Goal: Task Accomplishment & Management: Use online tool/utility

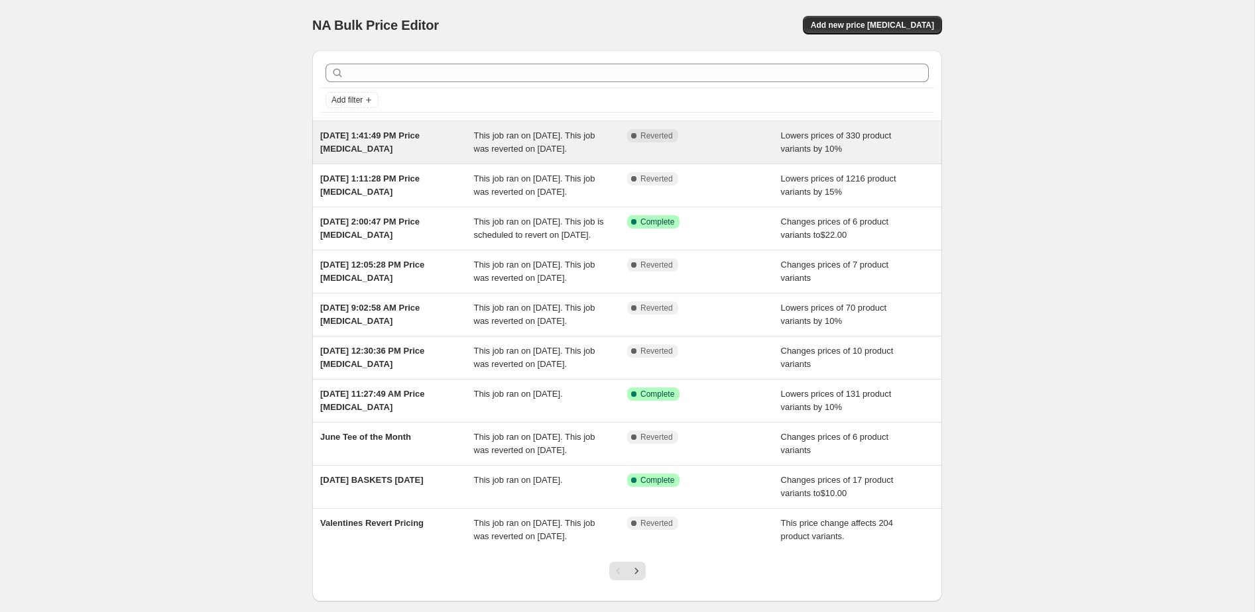
click at [441, 148] on div "[DATE] 1:41:49 PM Price [MEDICAL_DATA]" at bounding box center [397, 142] width 154 height 27
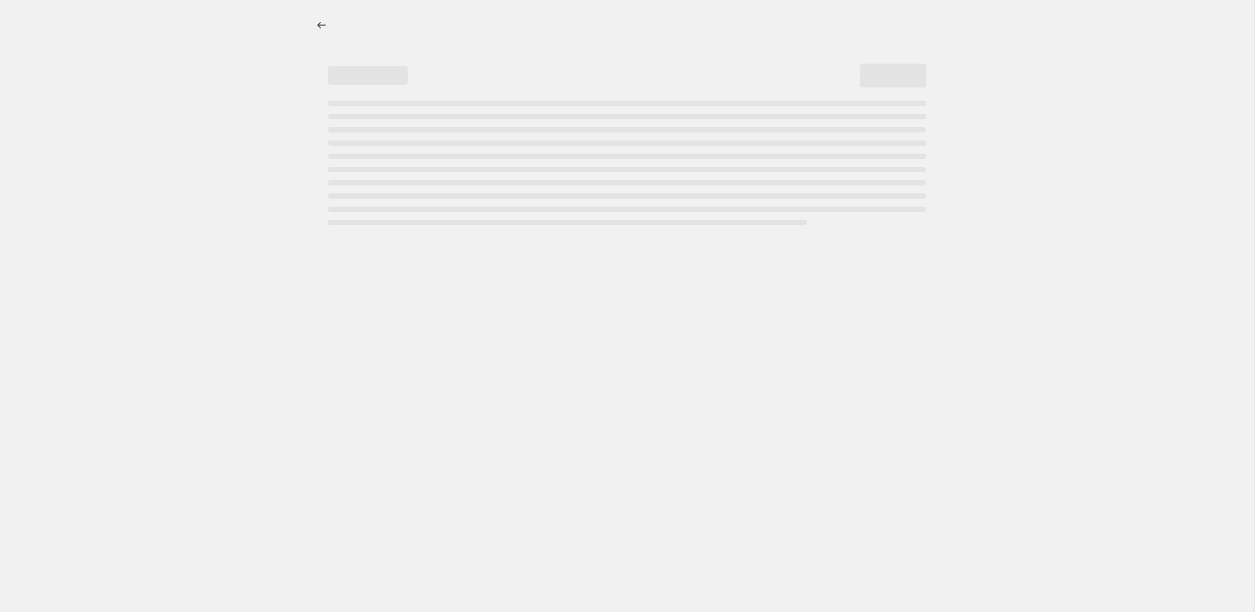
select select "percentage"
select select "collection"
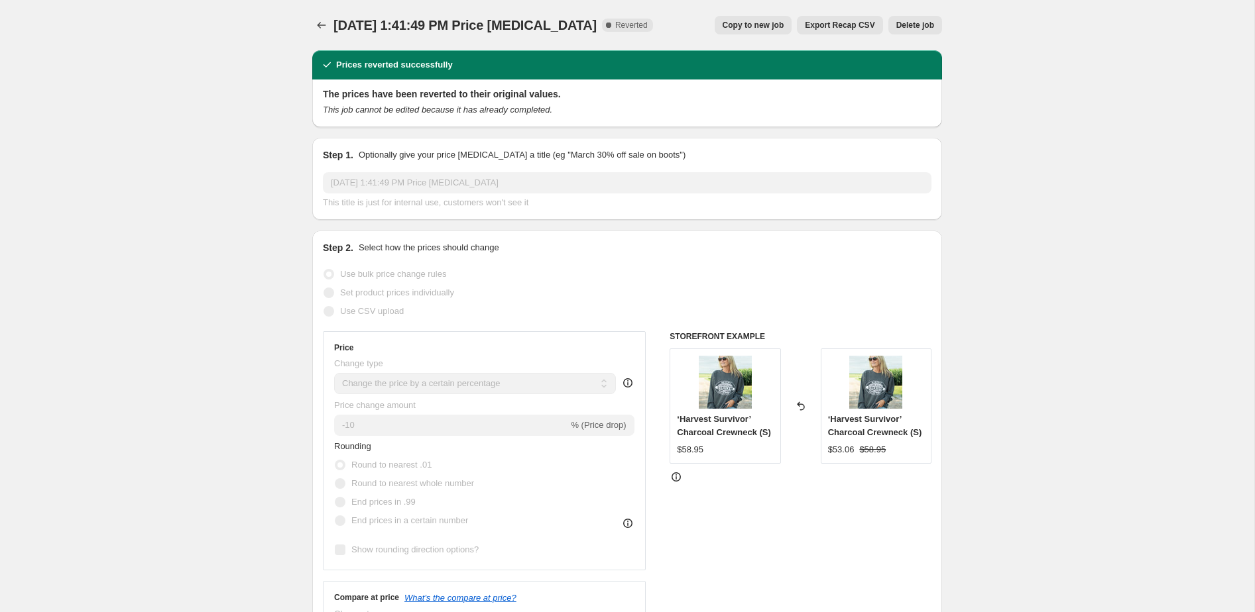
click at [761, 22] on span "Copy to new job" at bounding box center [753, 25] width 62 height 11
select select "percentage"
select select "collection"
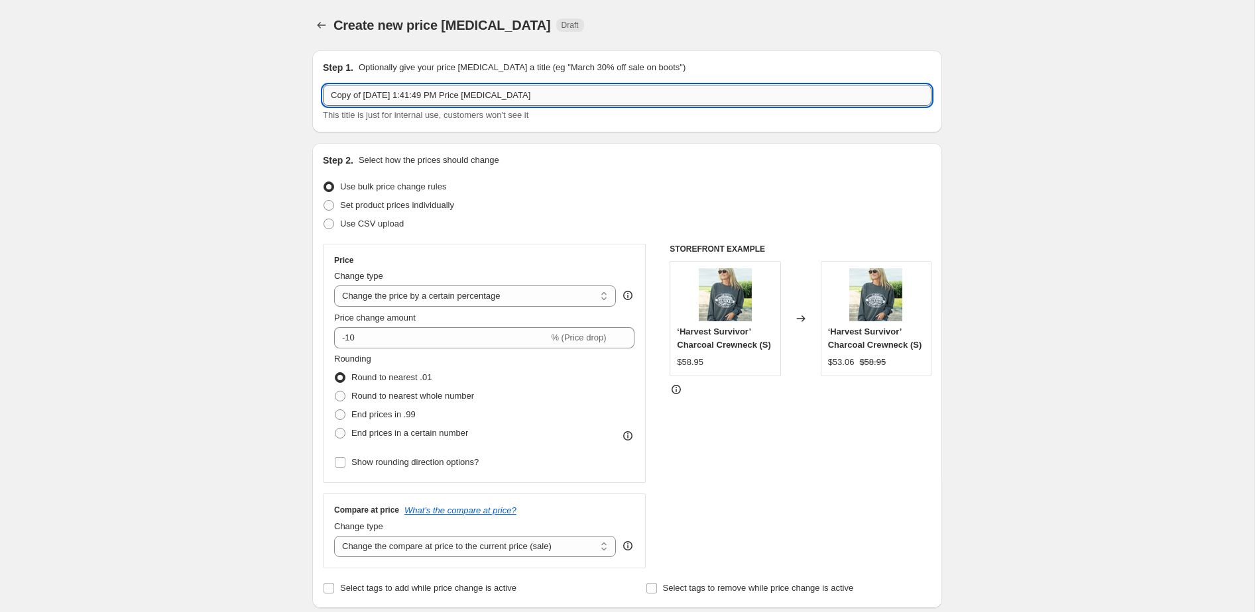
click at [365, 97] on input "Copy of [DATE] 1:41:49 PM Price [MEDICAL_DATA]" at bounding box center [627, 95] width 608 height 21
click at [384, 95] on input "Copy of [DATE] 1:41:49 PM Price [MEDICAL_DATA]" at bounding box center [627, 95] width 608 height 21
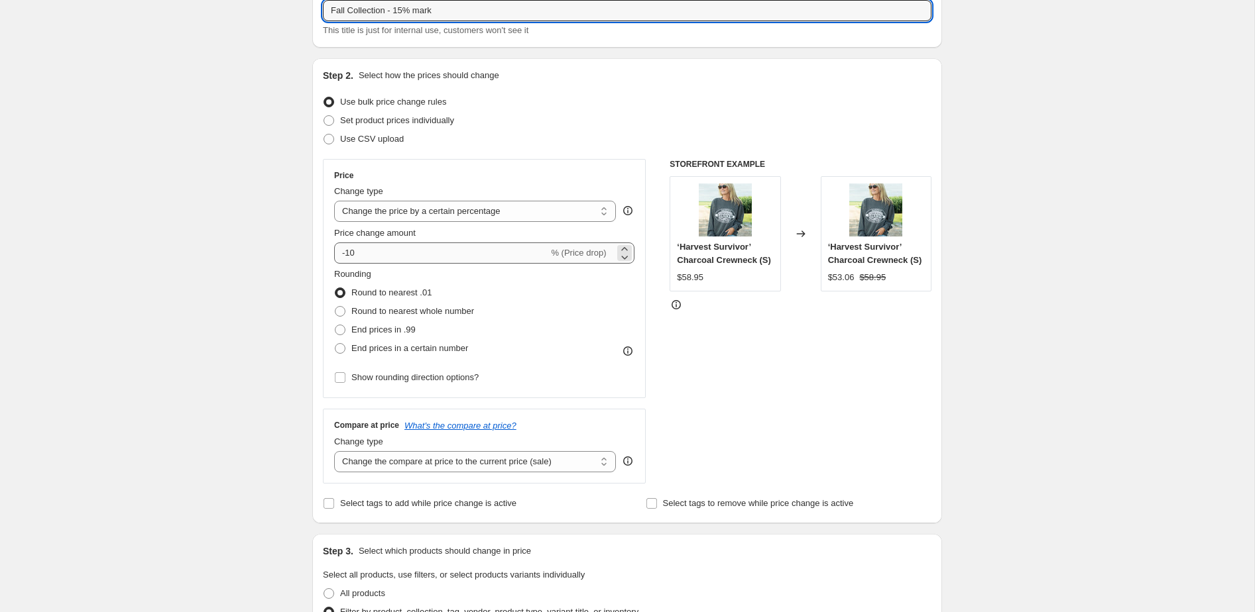
type input "Fall Collection - 15% mark"
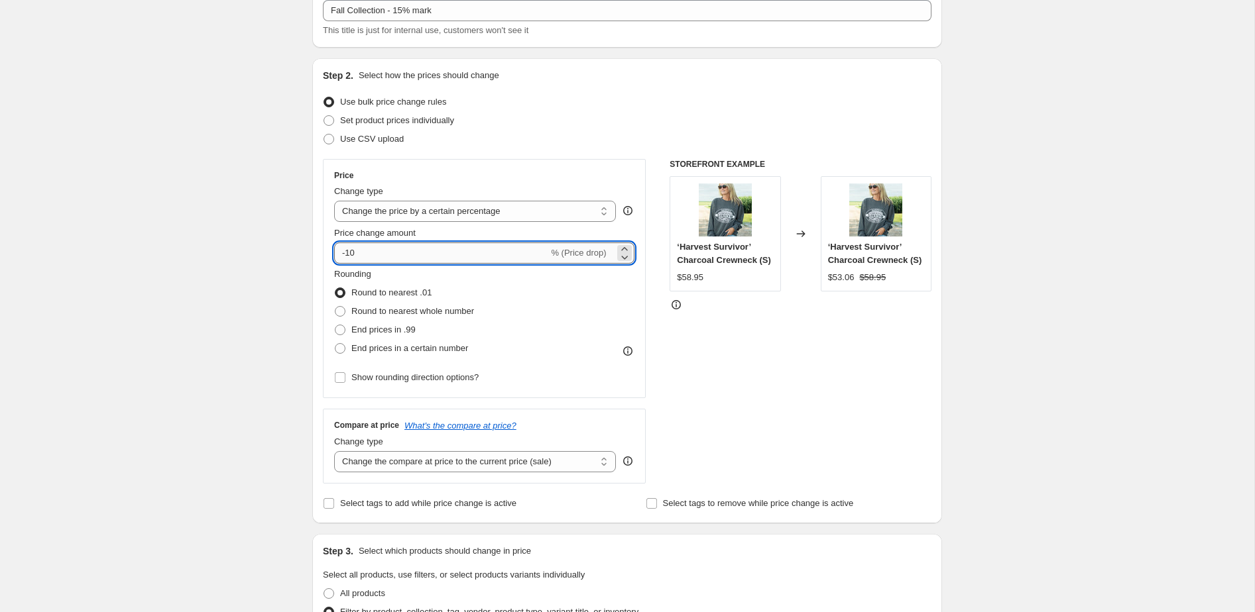
click at [402, 247] on input "-10" at bounding box center [441, 253] width 214 height 21
type input "-2"
click at [701, 404] on div "STOREFRONT EXAMPLE ‘Harvest Survivor’ Charcoal Crewneck (S) $58.95 Changed to ‘…" at bounding box center [800, 321] width 262 height 325
click at [402, 253] on input "-15" at bounding box center [441, 253] width 214 height 21
click at [750, 439] on div "STOREFRONT EXAMPLE ‘Harvest Survivor’ Charcoal Crewneck (S) $58.95 Changed to ‘…" at bounding box center [800, 321] width 262 height 325
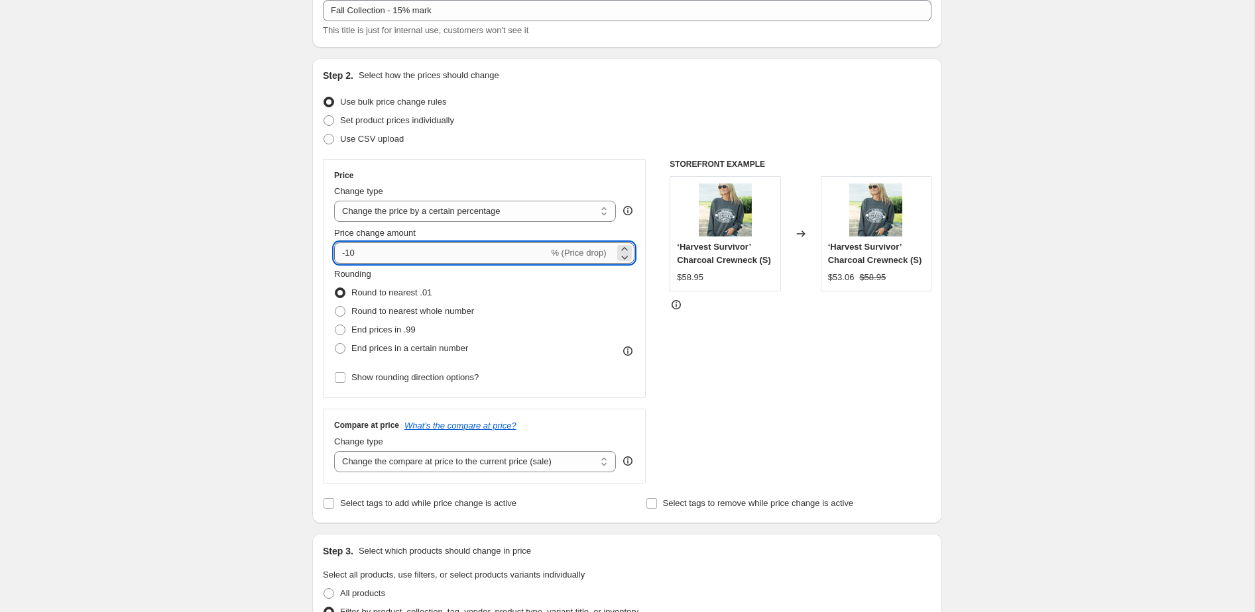
click at [388, 256] on input "-10" at bounding box center [441, 253] width 214 height 21
type input "-15"
click at [710, 398] on div "STOREFRONT EXAMPLE ‘Harvest Survivor’ Charcoal Crewneck (S) $58.95 Changed to ‘…" at bounding box center [800, 321] width 262 height 325
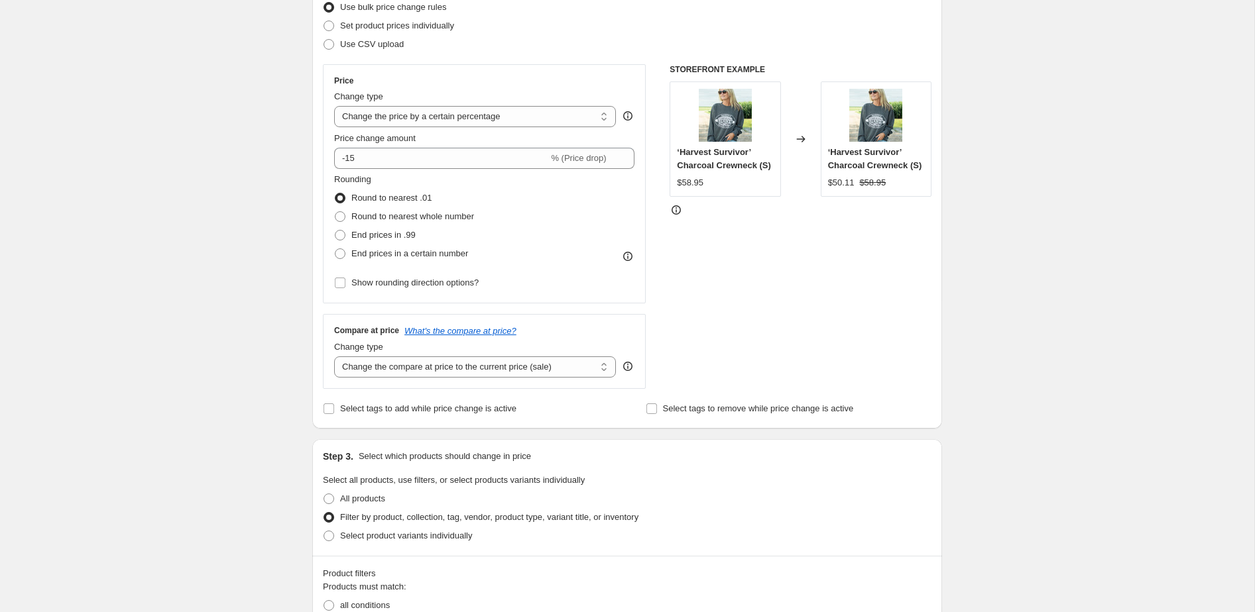
scroll to position [253, 0]
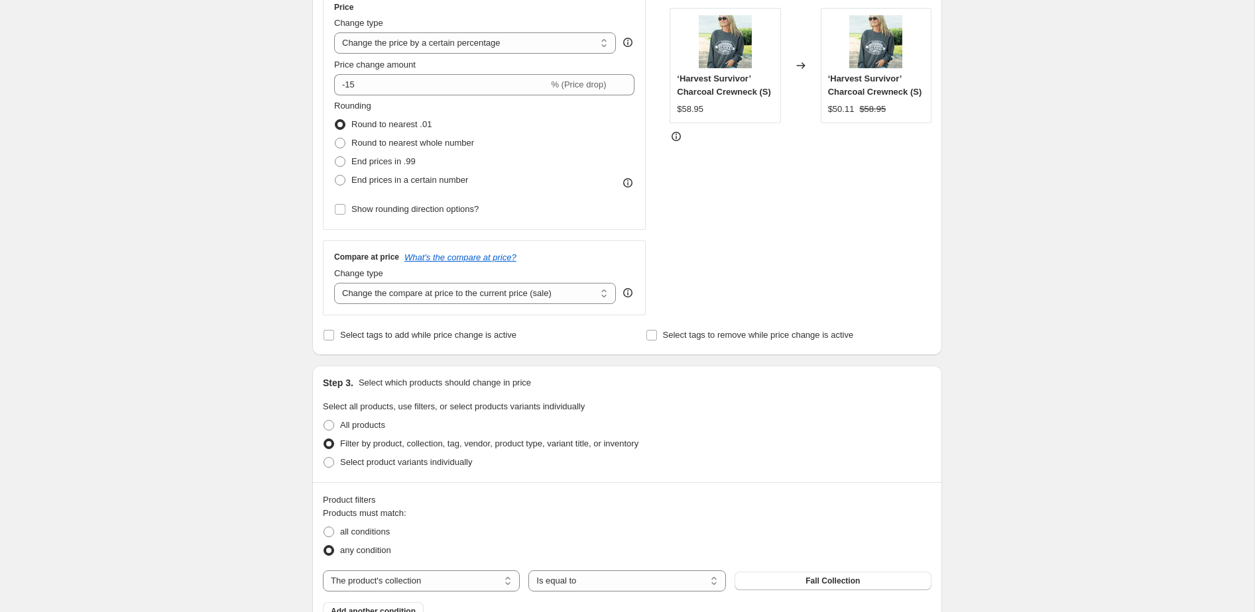
click at [628, 294] on icon at bounding box center [627, 292] width 13 height 13
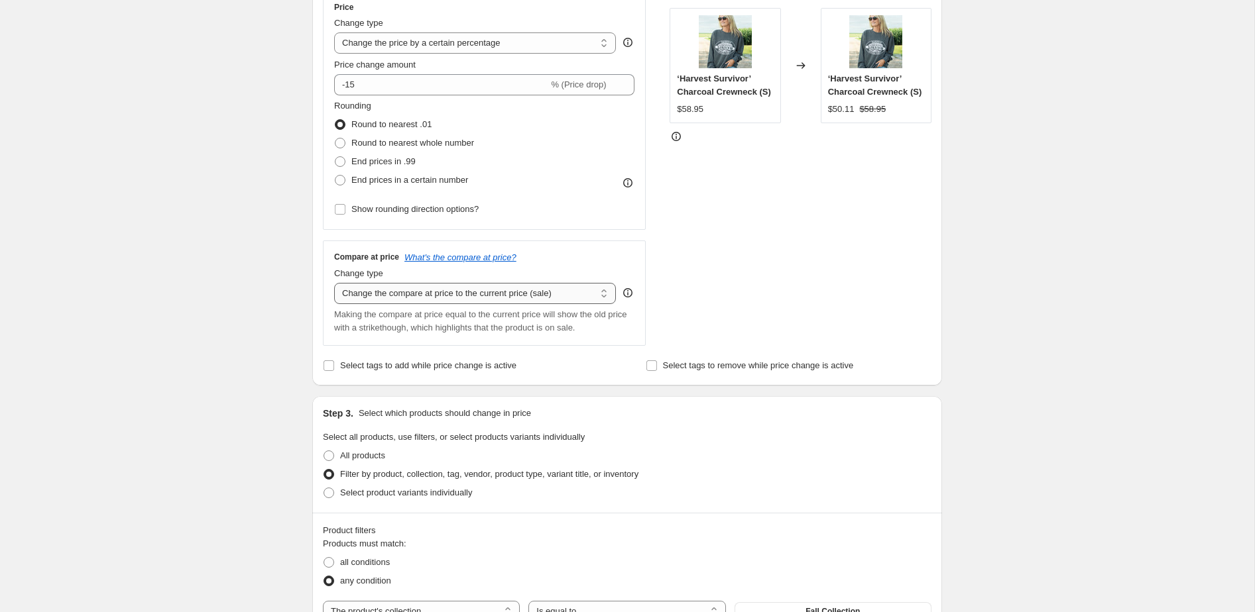
click at [598, 294] on select "Change the compare at price to the current price (sale) Change the compare at p…" at bounding box center [475, 293] width 282 height 21
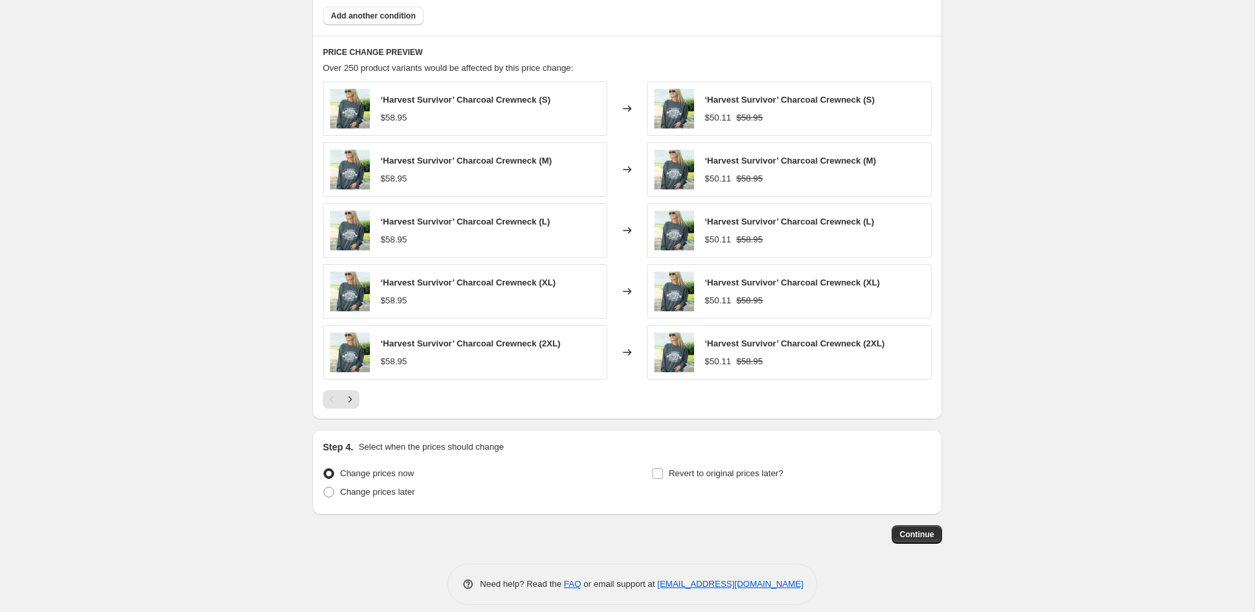
scroll to position [893, 0]
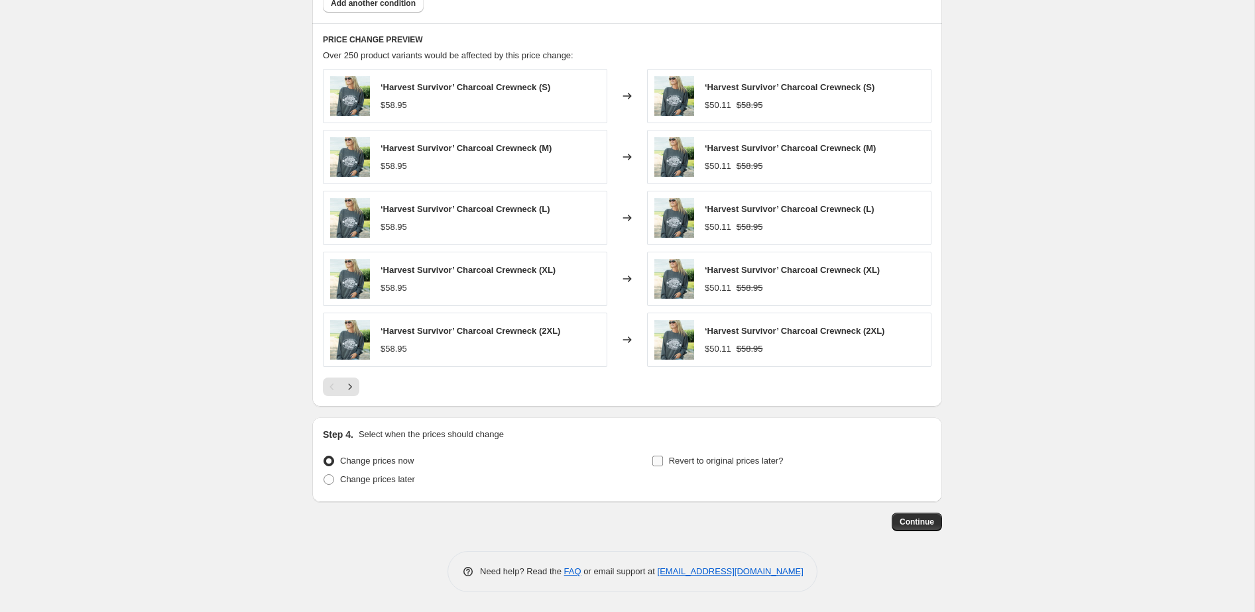
click at [654, 465] on input "Revert to original prices later?" at bounding box center [657, 461] width 11 height 11
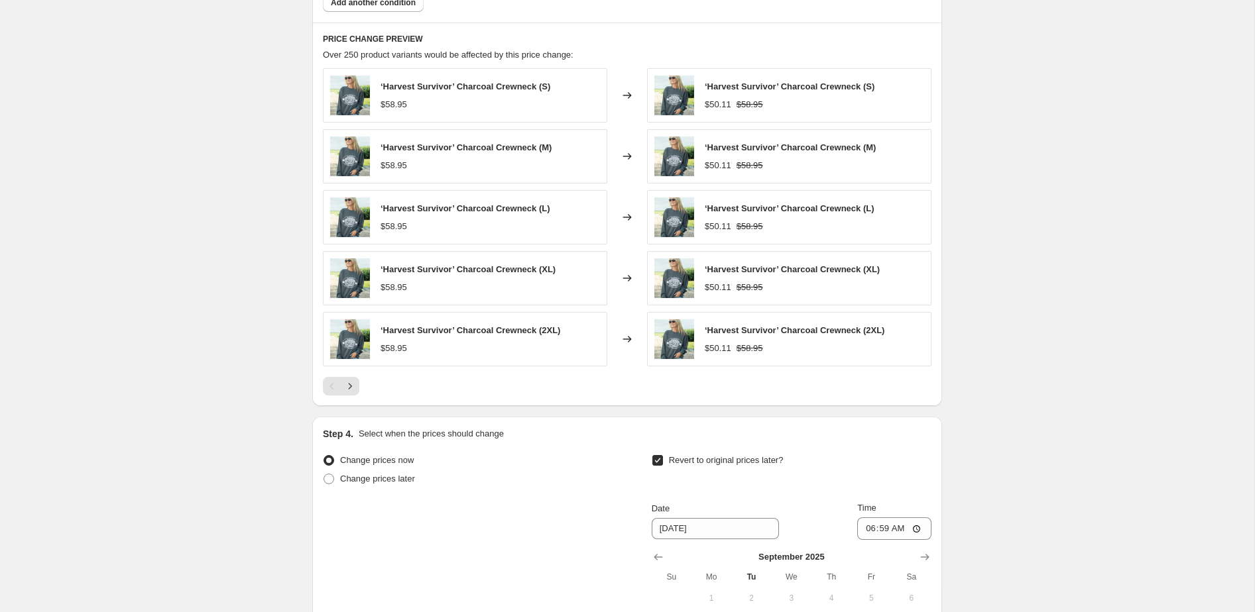
click at [654, 465] on input "Revert to original prices later?" at bounding box center [657, 460] width 11 height 11
checkbox input "false"
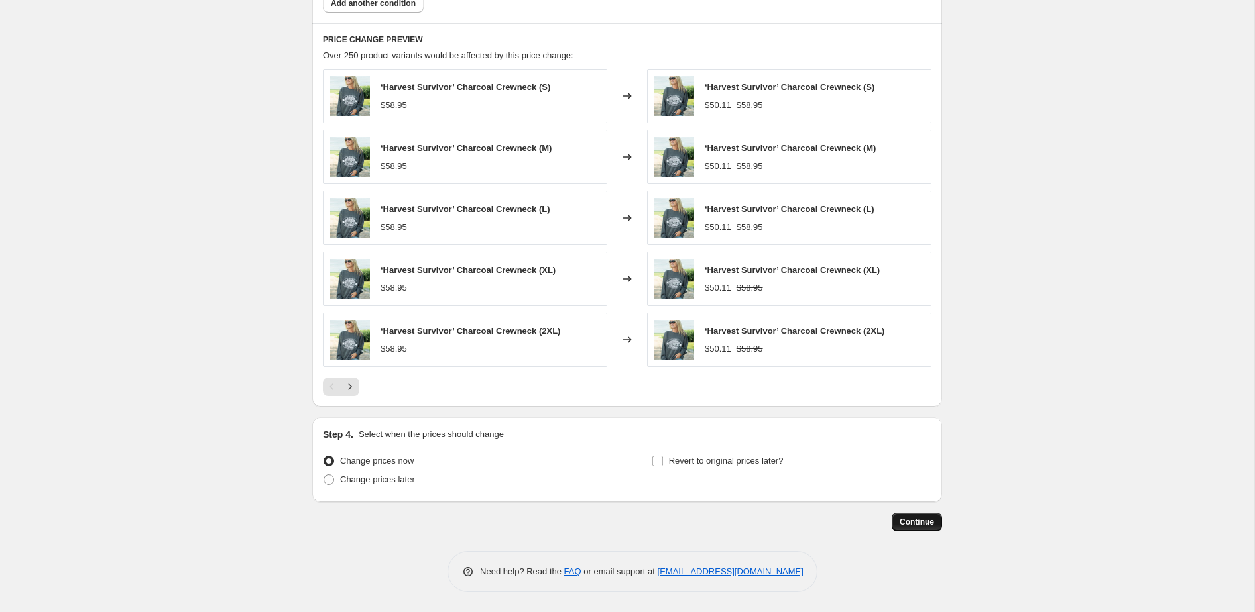
click at [919, 525] on span "Continue" at bounding box center [916, 522] width 34 height 11
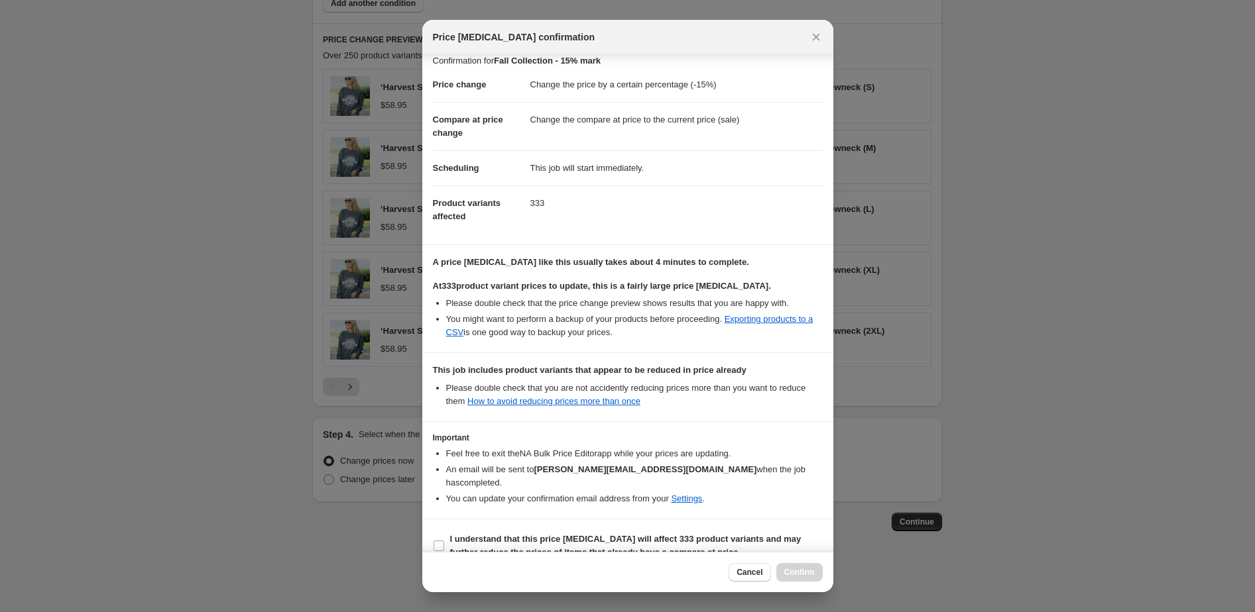
scroll to position [19, 0]
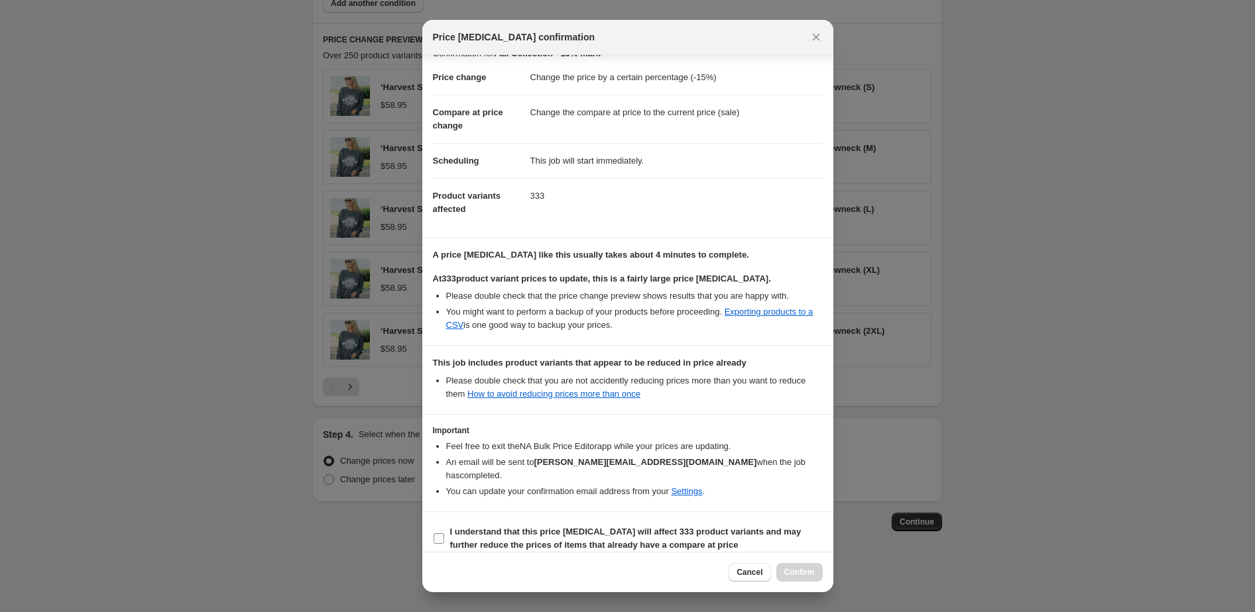
click at [445, 523] on label "I understand that this price [MEDICAL_DATA] will affect 333 product variants an…" at bounding box center [628, 539] width 390 height 32
click at [444, 534] on input "I understand that this price [MEDICAL_DATA] will affect 333 product variants an…" at bounding box center [438, 539] width 11 height 11
checkbox input "true"
click at [807, 580] on button "Confirm" at bounding box center [799, 572] width 46 height 19
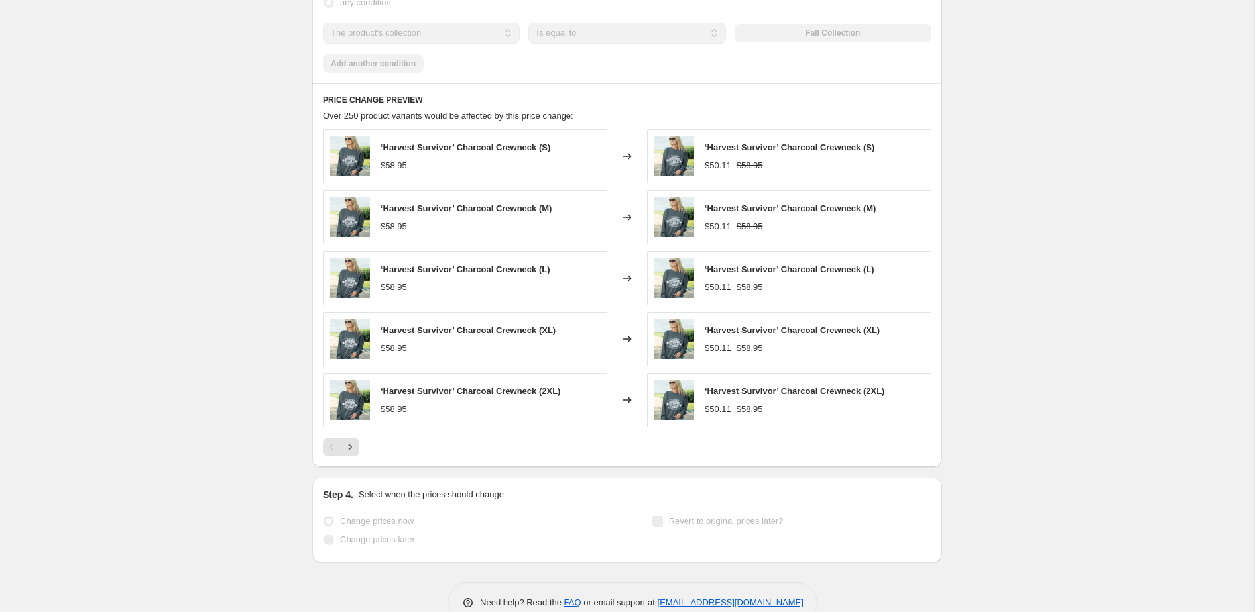
scroll to position [928, 0]
